Goal: Information Seeking & Learning: Learn about a topic

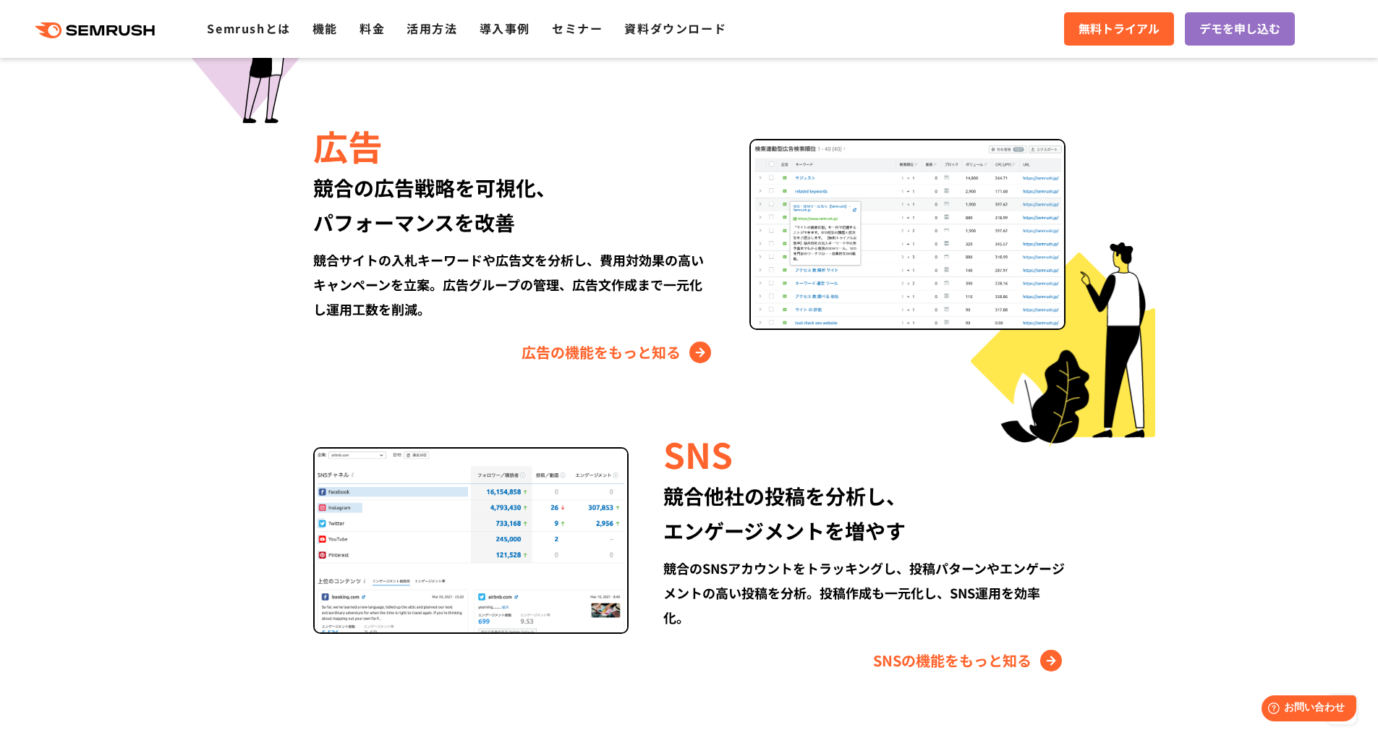
scroll to position [1664, 0]
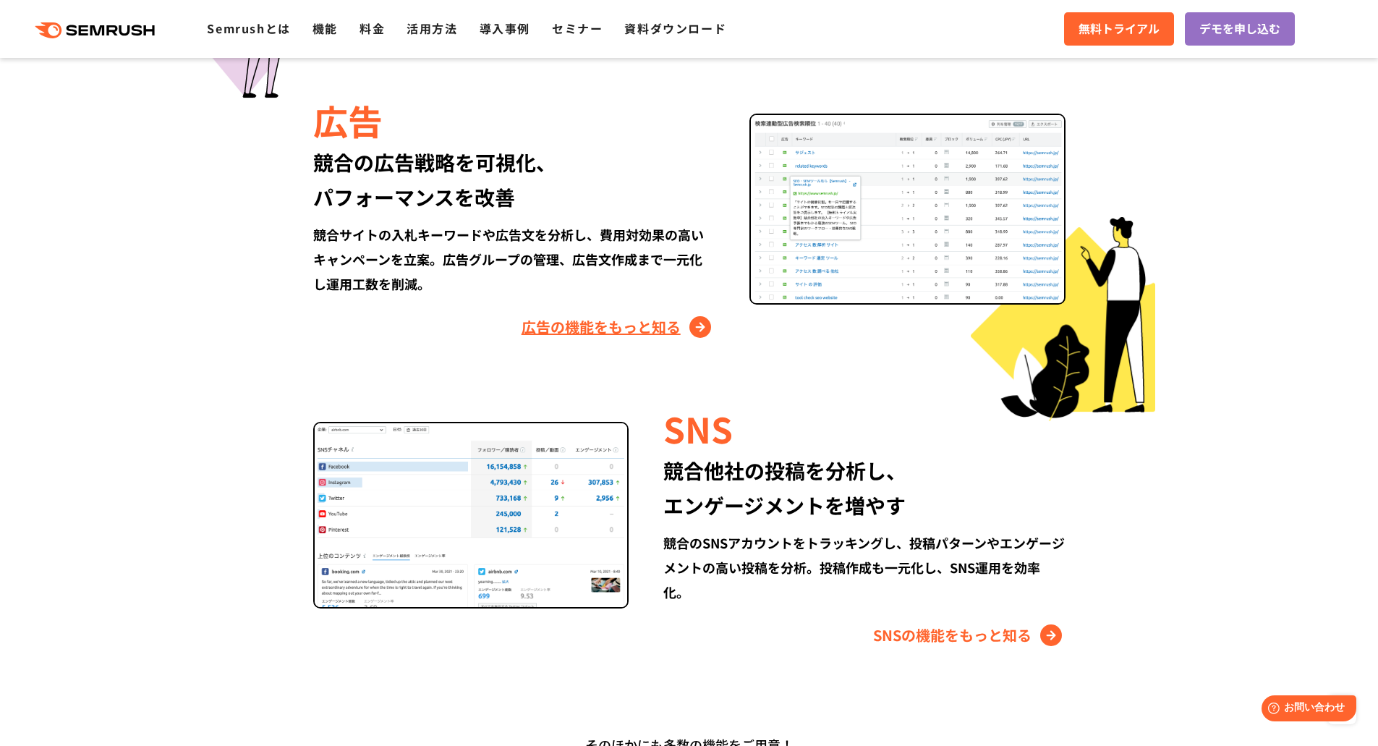
click at [624, 329] on link "広告の機能をもっと知る" at bounding box center [618, 326] width 193 height 23
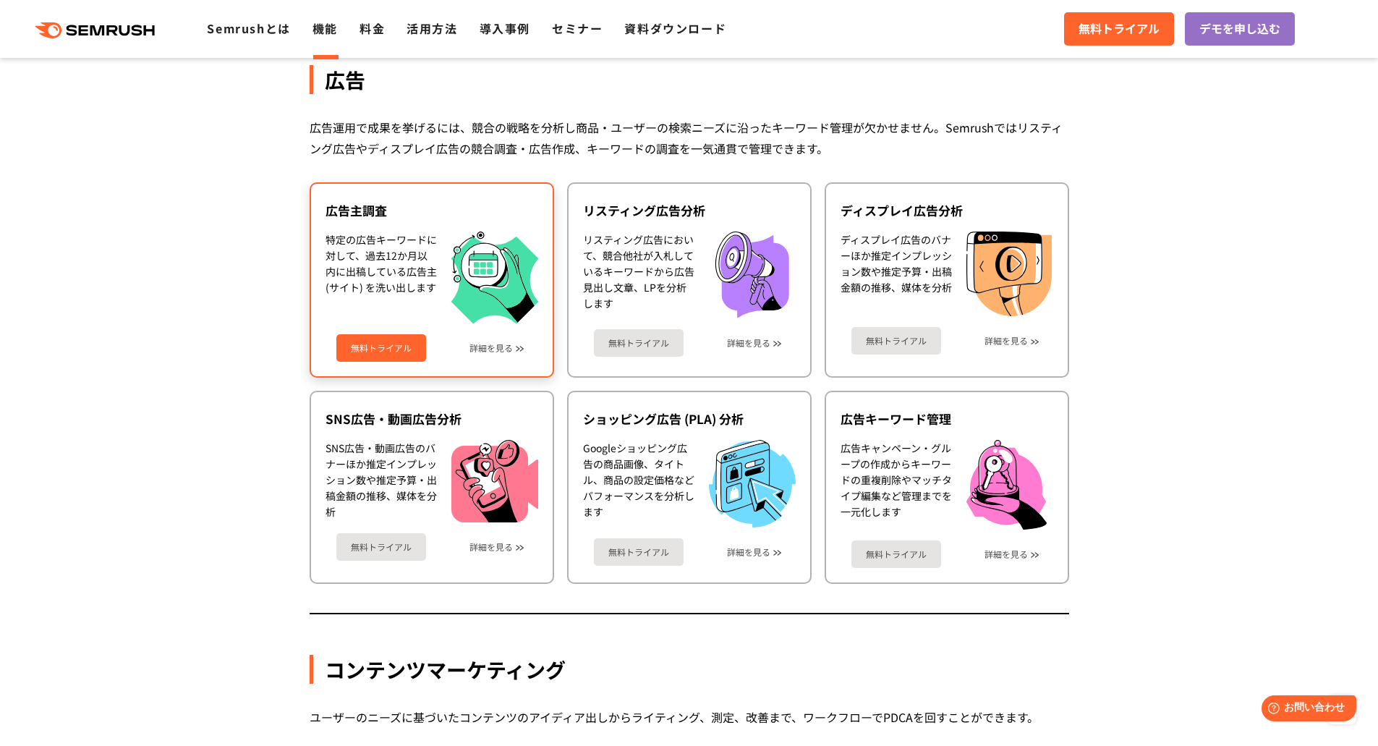
click at [514, 342] on div "無料トライアル 詳細を見る" at bounding box center [432, 342] width 213 height 38
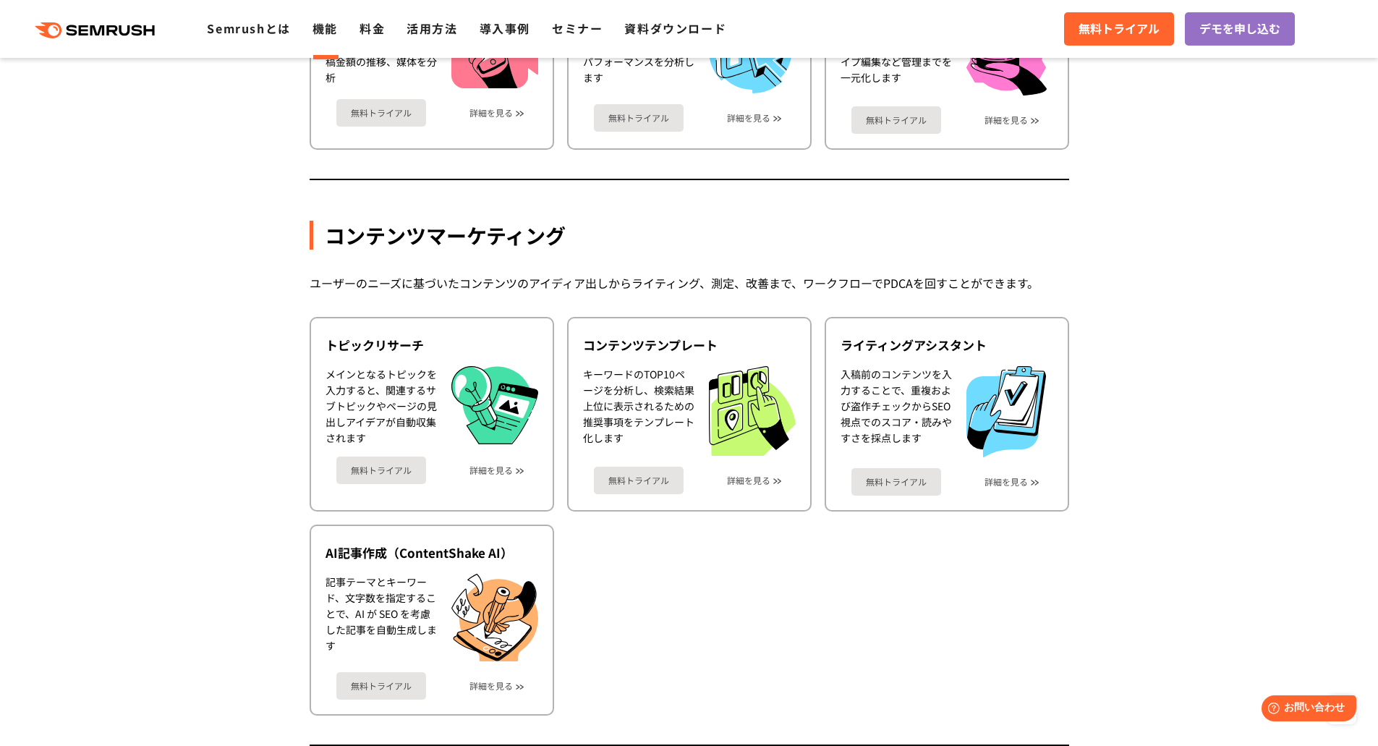
scroll to position [1795, 0]
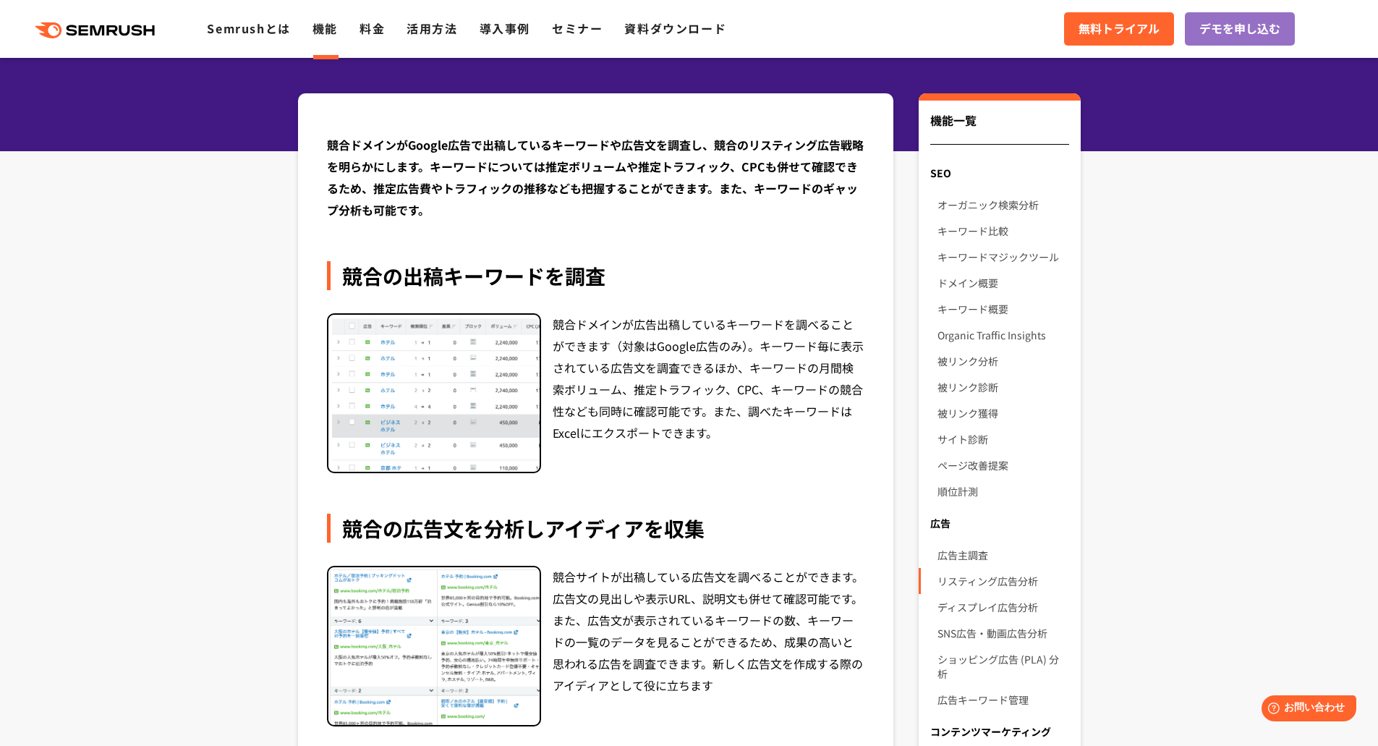
scroll to position [145, 0]
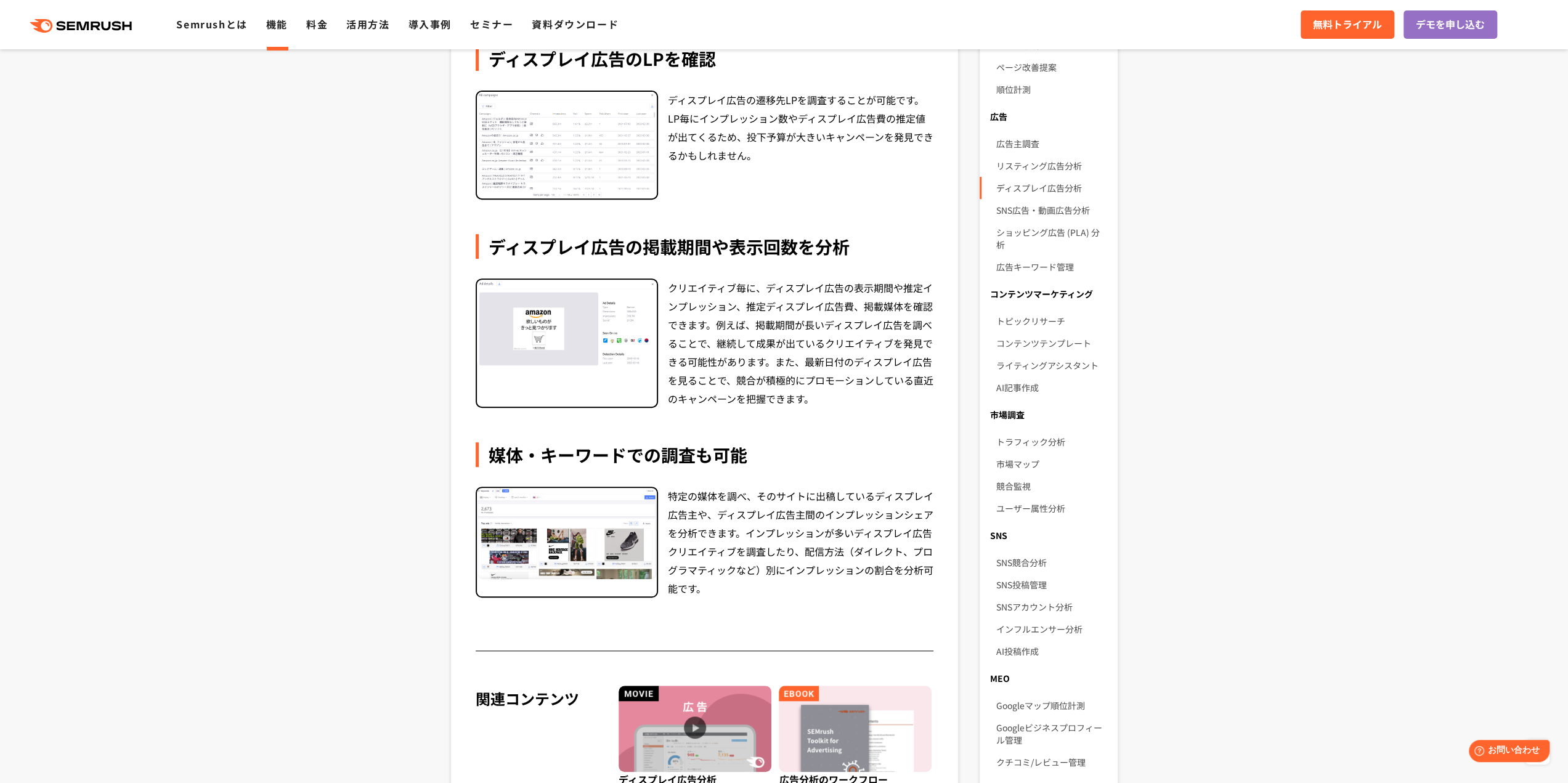
scroll to position [739, 0]
